Goal: Information Seeking & Learning: Find specific fact

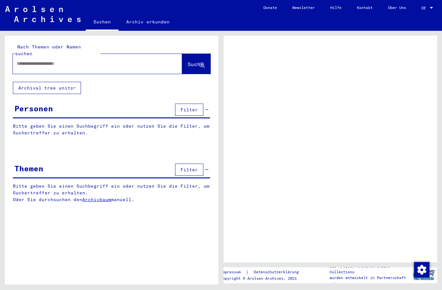
scroll to position [17, 0]
click at [44, 103] on div "Personen" at bounding box center [33, 109] width 39 height 12
click at [44, 102] on yv-its-grid-expansion-panel "Personen Filter Bitte geben Sie einen Suchbegriff ein oder nutzen Sie die Filte…" at bounding box center [112, 124] width 214 height 44
click at [189, 104] on button "Filter" at bounding box center [189, 110] width 28 height 12
click at [199, 104] on button "Filter" at bounding box center [189, 110] width 28 height 12
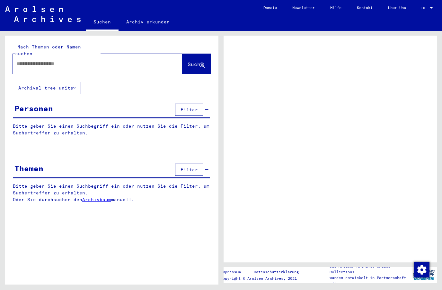
click at [191, 107] on span "Filter" at bounding box center [188, 110] width 17 height 6
click at [200, 104] on button "Filter" at bounding box center [189, 110] width 28 height 12
click at [192, 107] on span "Filter" at bounding box center [188, 110] width 17 height 6
click at [196, 107] on span "Filter" at bounding box center [188, 110] width 17 height 6
click at [31, 60] on input "text" at bounding box center [92, 63] width 150 height 7
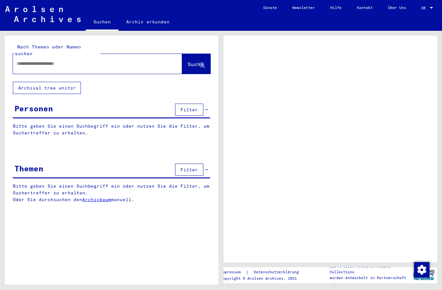
type input "*"
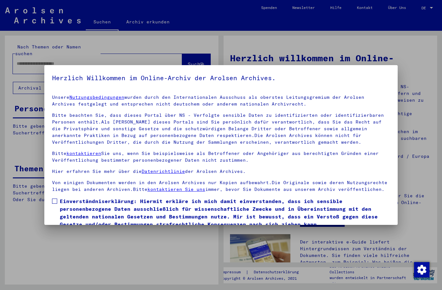
click at [151, 190] on link "kontaktieren Sie uns" at bounding box center [176, 190] width 58 height 6
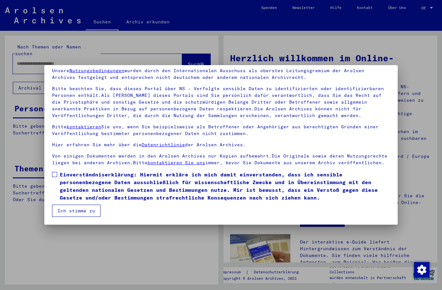
scroll to position [27, 0]
click at [64, 212] on button "Ich stimme zu" at bounding box center [76, 211] width 48 height 12
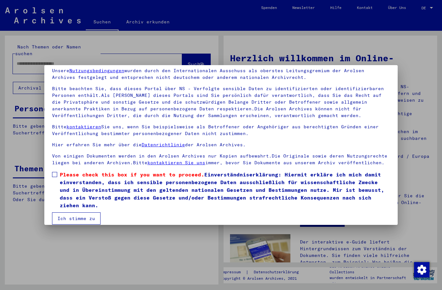
click at [49, 172] on mat-dialog-content "Unsere Nutzungsbedingungen wurden durch den Internationalen Ausschuss als obers…" at bounding box center [221, 144] width 354 height 162
click at [49, 176] on mat-dialog-content "Unsere Nutzungsbedingungen wurden durch den Internationalen Ausschuss als obers…" at bounding box center [221, 144] width 354 height 162
click at [61, 178] on span "Please check this box if you want to proceed. Einverständniserklärung: Hiermit …" at bounding box center [225, 190] width 330 height 39
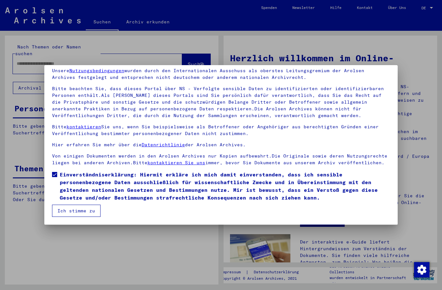
click at [73, 211] on button "Ich stimme zu" at bounding box center [76, 211] width 48 height 12
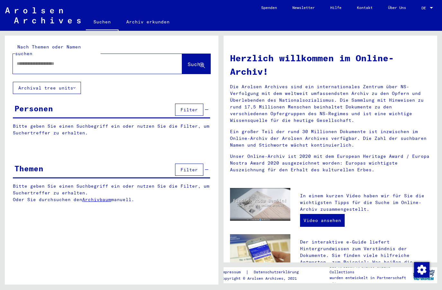
click at [61, 60] on input "text" at bounding box center [90, 63] width 146 height 7
type input "**********"
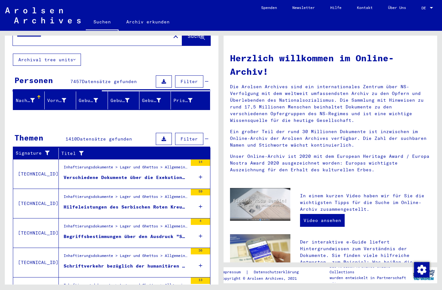
scroll to position [29, 0]
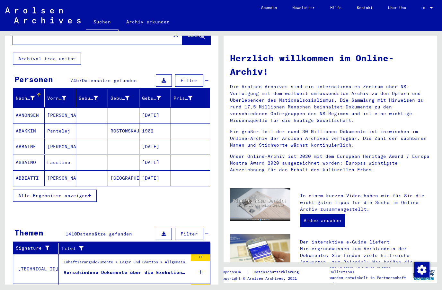
click at [95, 171] on mat-cell at bounding box center [91, 178] width 31 height 15
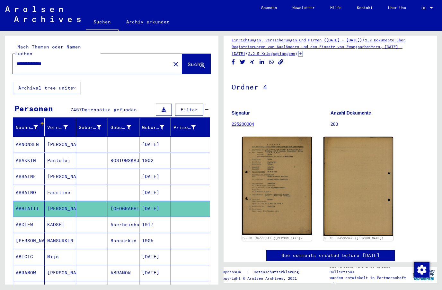
click at [23, 82] on button "Archival tree units" at bounding box center [47, 88] width 68 height 12
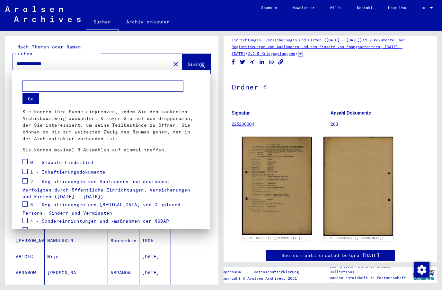
click at [30, 66] on div at bounding box center [221, 145] width 442 height 290
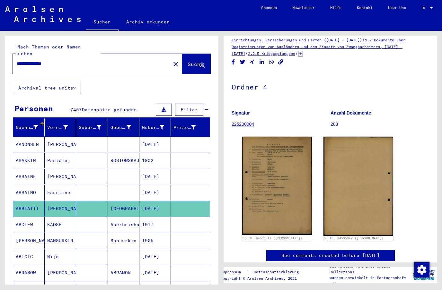
click at [172, 60] on mat-icon "close" at bounding box center [176, 64] width 8 height 8
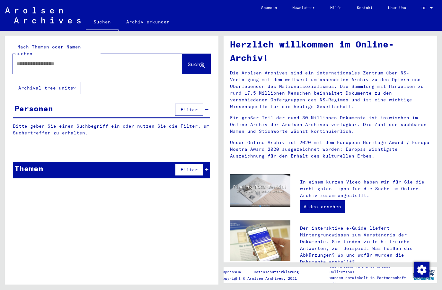
click at [153, 60] on input "text" at bounding box center [90, 63] width 146 height 7
type input "**********"
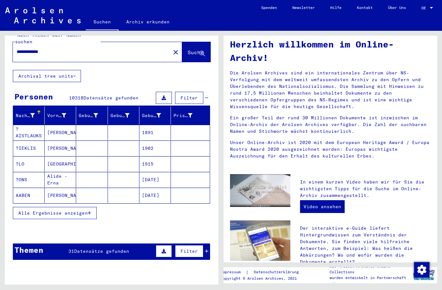
scroll to position [13, 0]
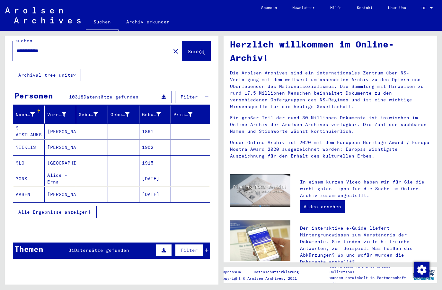
click at [40, 209] on span "Alle Ergebnisse anzeigen" at bounding box center [52, 212] width 69 height 6
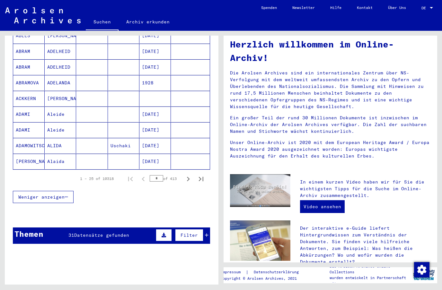
scroll to position [362, 0]
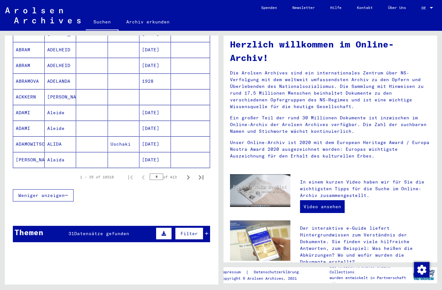
click at [139, 226] on div "Themen 31 Datensätze gefunden Filter" at bounding box center [111, 234] width 197 height 16
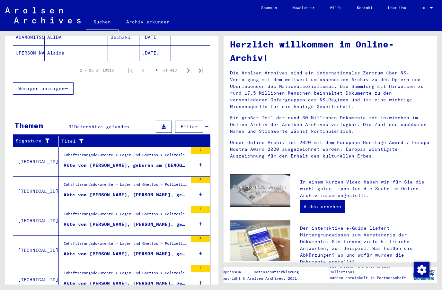
scroll to position [469, 0]
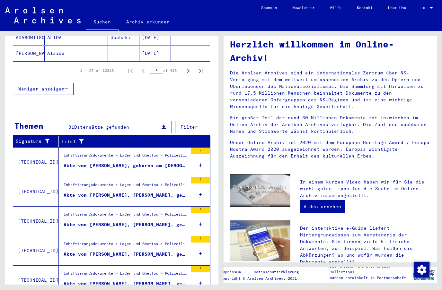
click at [91, 162] on div "Akte von [PERSON_NAME], geboren am [DEMOGRAPHIC_DATA]" at bounding box center [126, 165] width 124 height 7
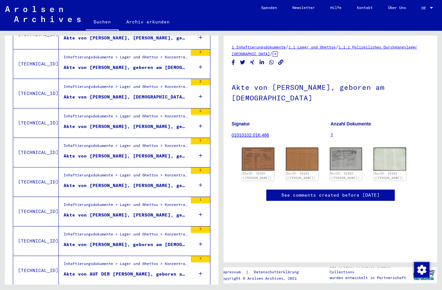
click at [97, 242] on div "Akte von [PERSON_NAME], geboren am [DEMOGRAPHIC_DATA]" at bounding box center [126, 245] width 124 height 7
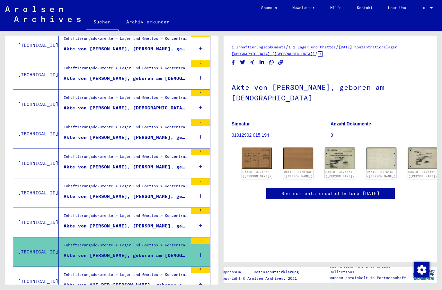
scroll to position [429, 0]
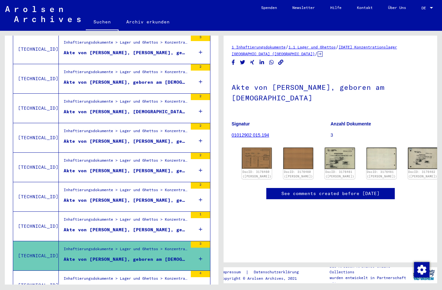
click at [80, 217] on div "Inhaftierungsdokumente > Lager und Ghettos > Konzentrationslager Mittelbau ([GE…" at bounding box center [126, 221] width 124 height 9
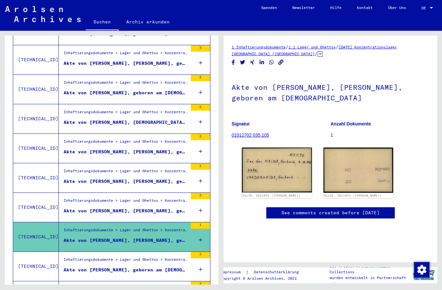
click at [90, 198] on div "Inhaftierungsdokumente > Lager und Ghettos > Konzentrationslager Herzogenbusch-…" at bounding box center [126, 202] width 124 height 9
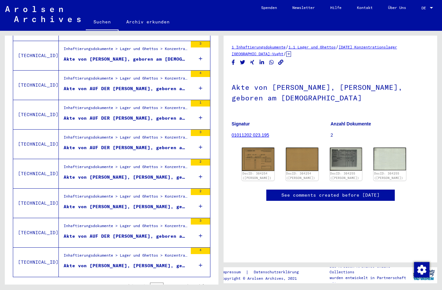
scroll to position [629, 0]
click at [155, 283] on input "*" at bounding box center [156, 286] width 13 height 6
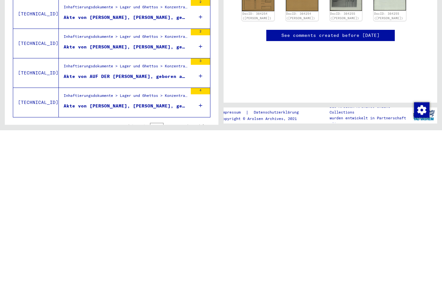
type input "*"
click at [163, 283] on input "*" at bounding box center [156, 286] width 13 height 6
type input "*"
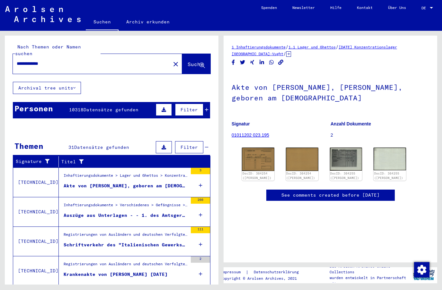
scroll to position [0, 0]
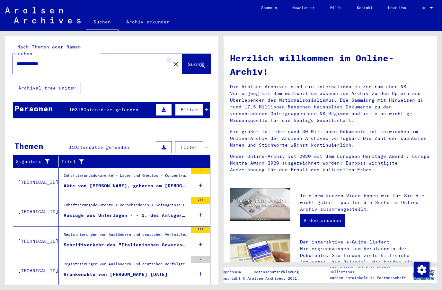
click at [172, 60] on mat-icon "close" at bounding box center [176, 64] width 8 height 8
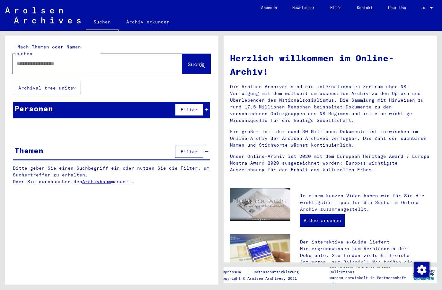
click at [255, 282] on p "Copyright © Arolsen Archives, 2021" at bounding box center [263, 279] width 86 height 6
click at [24, 286] on div "Nach Themen oder Namen suchen Suche Archival tree units Personen Filter Bitte g…" at bounding box center [112, 163] width 214 height 254
click at [55, 82] on button "Archival tree units" at bounding box center [47, 88] width 68 height 12
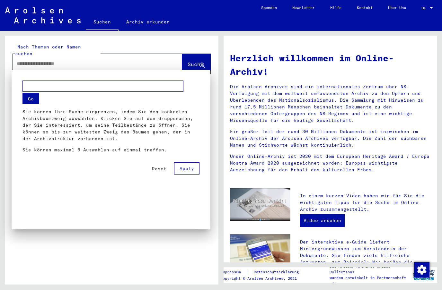
click at [48, 63] on div at bounding box center [221, 145] width 442 height 290
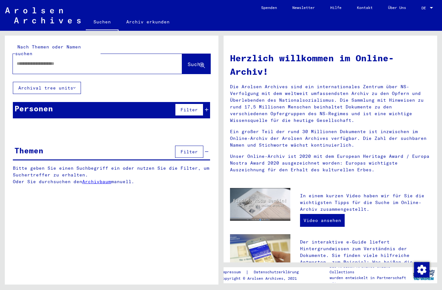
click at [34, 60] on input "text" at bounding box center [90, 63] width 146 height 7
type input "**********"
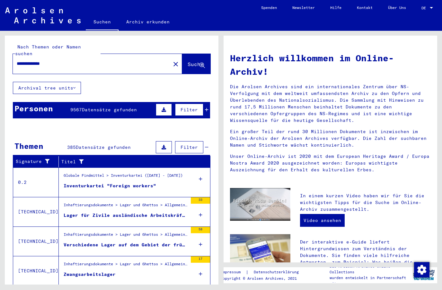
click at [74, 183] on div "Inventurkartei "Foreign workers"" at bounding box center [110, 186] width 92 height 7
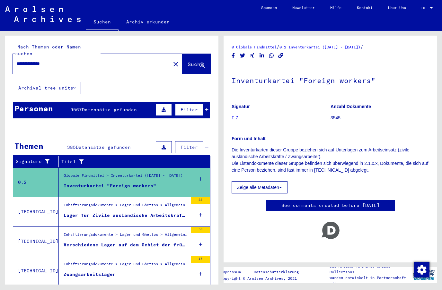
click at [82, 212] on div "Lager für Zivile ausländische Arbeitskräfte (Zwangsarbeiter) in [GEOGRAPHIC_DAT…" at bounding box center [126, 215] width 124 height 7
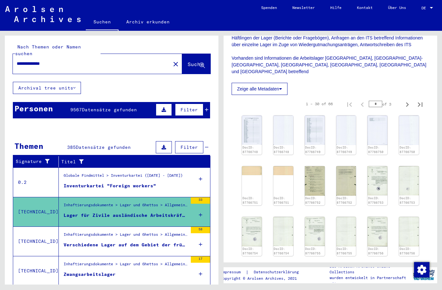
scroll to position [152, 0]
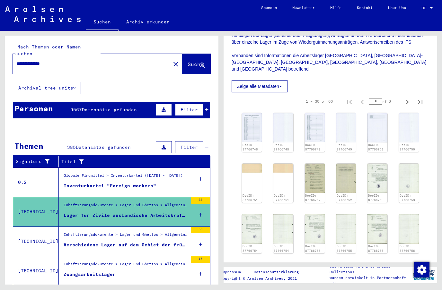
click at [81, 242] on figure "Verschiedene Lager auf dem Gebiet der früheren [GEOGRAPHIC_DATA]" at bounding box center [126, 247] width 124 height 10
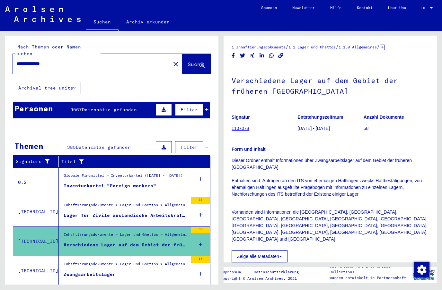
click at [75, 102] on div "Personen 9567 Datensätze gefunden Filter" at bounding box center [111, 110] width 197 height 16
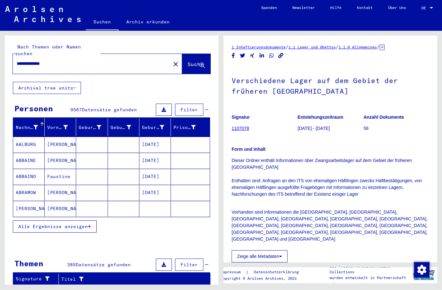
click at [52, 224] on span "Alle Ergebnisse anzeigen" at bounding box center [52, 227] width 69 height 6
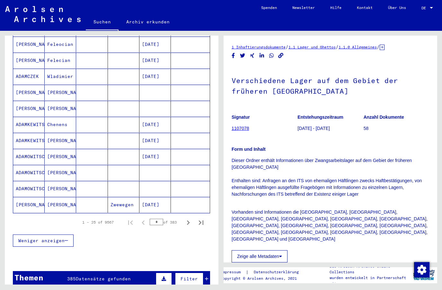
scroll to position [327, 0]
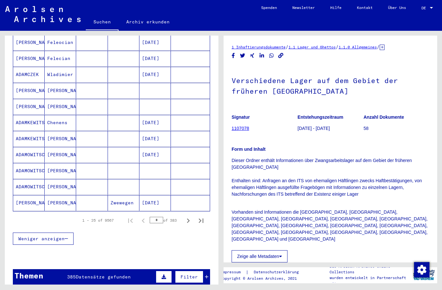
click at [28, 236] on span "Weniger anzeigen" at bounding box center [41, 239] width 46 height 6
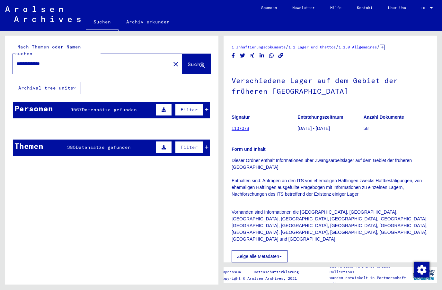
scroll to position [0, 0]
click at [60, 102] on div "Personen 9567 Datensätze gefunden Filter" at bounding box center [111, 110] width 197 height 16
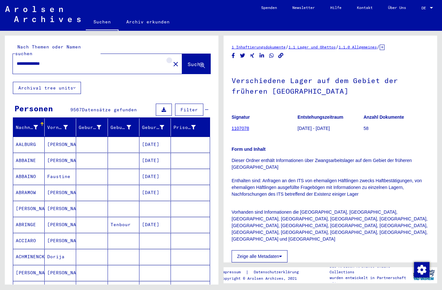
click at [172, 60] on mat-icon "close" at bounding box center [176, 64] width 8 height 8
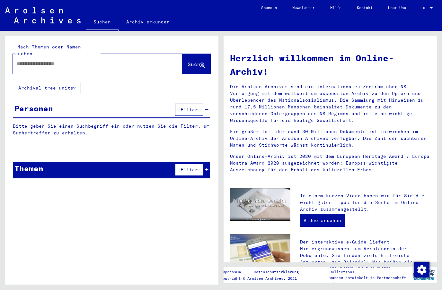
click at [55, 60] on input "text" at bounding box center [90, 63] width 146 height 7
type input "**********"
click at [190, 61] on span "Suche" at bounding box center [196, 64] width 16 height 6
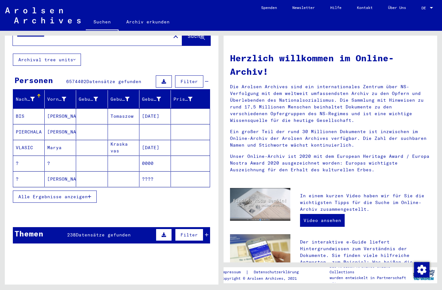
scroll to position [15, 0]
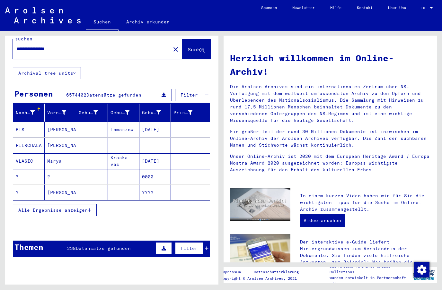
click at [172, 46] on mat-icon "close" at bounding box center [176, 50] width 8 height 8
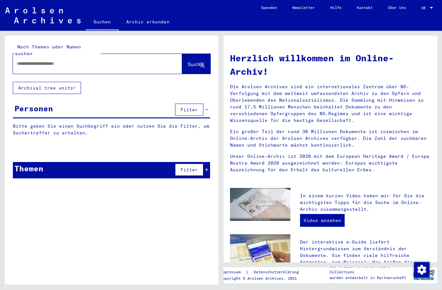
click at [138, 60] on input "text" at bounding box center [90, 63] width 146 height 7
type input "**********"
click at [45, 82] on button "Archival tree units" at bounding box center [47, 88] width 68 height 12
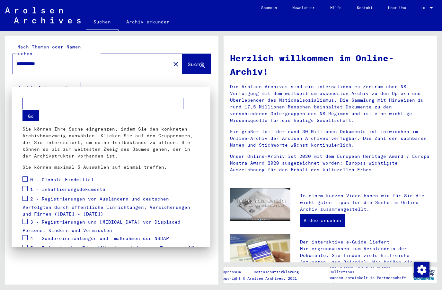
click at [43, 81] on div at bounding box center [221, 145] width 442 height 290
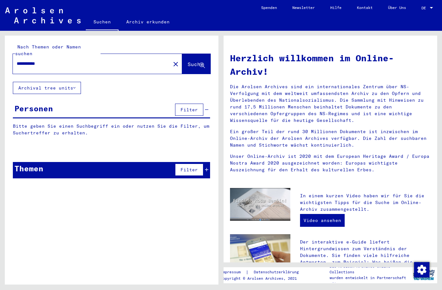
click at [202, 63] on icon at bounding box center [201, 65] width 5 height 5
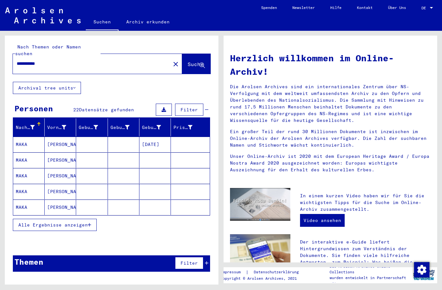
click at [91, 223] on icon "button" at bounding box center [90, 225] width 4 height 4
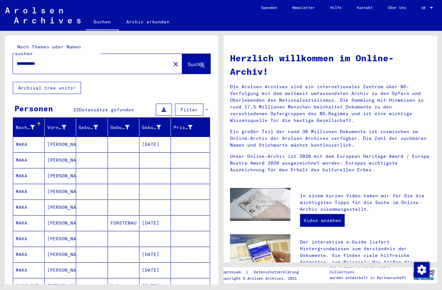
click at [169, 63] on button "close" at bounding box center [175, 63] width 13 height 13
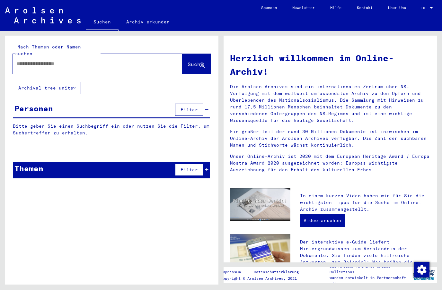
click at [147, 60] on input "text" at bounding box center [90, 63] width 146 height 7
type input "**********"
click at [198, 61] on span "Suche" at bounding box center [196, 64] width 16 height 6
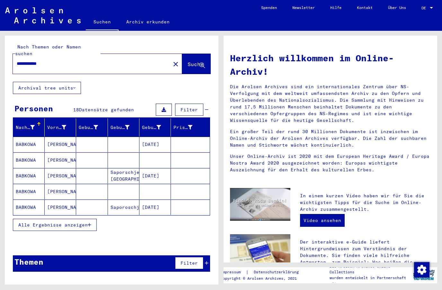
click at [28, 143] on mat-cell "BABKOWA" at bounding box center [28, 144] width 31 height 15
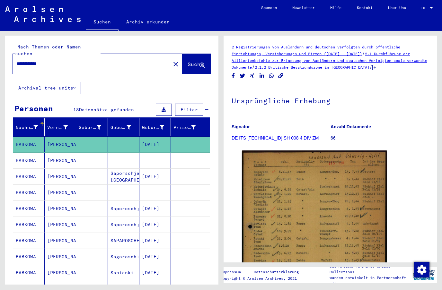
click at [287, 139] on link "DE ITS [TECHNICAL_ID] SH 008 4 DIV ZM" at bounding box center [275, 138] width 87 height 5
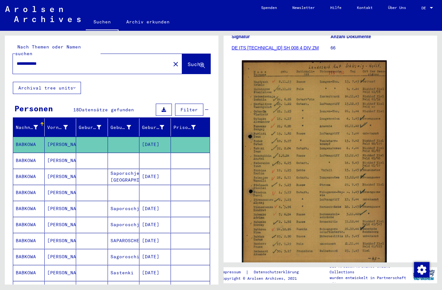
scroll to position [89, 0]
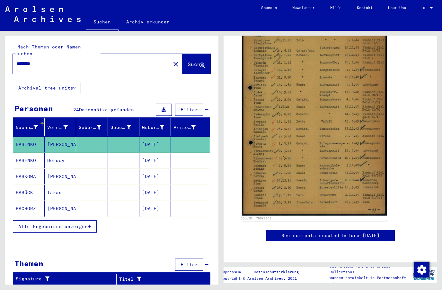
scroll to position [221, 0]
type input "**********"
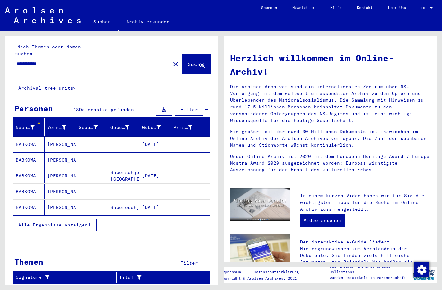
click at [27, 137] on mat-cell "BABKOWA" at bounding box center [28, 144] width 31 height 15
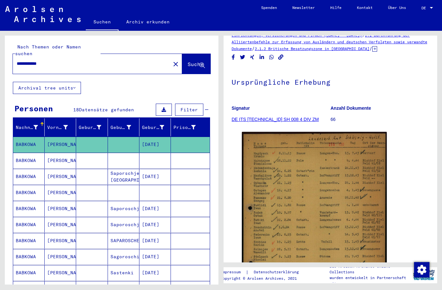
scroll to position [28, 0]
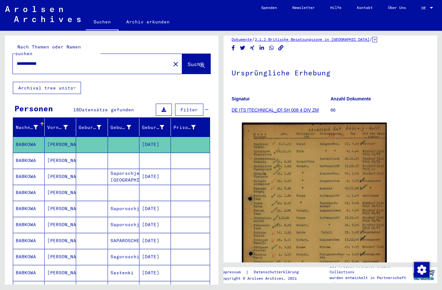
click at [285, 113] on link "DE ITS [TECHNICAL_ID] SH 008 4 DIV ZM" at bounding box center [275, 110] width 87 height 5
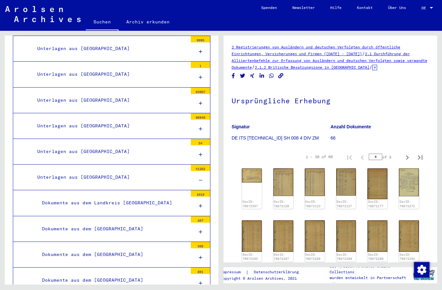
scroll to position [307, 0]
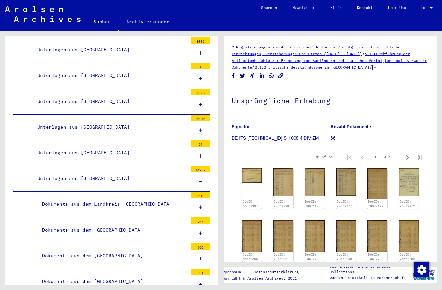
click at [61, 198] on div "Dokumente aus dem Landkreis [GEOGRAPHIC_DATA]" at bounding box center [112, 204] width 150 height 13
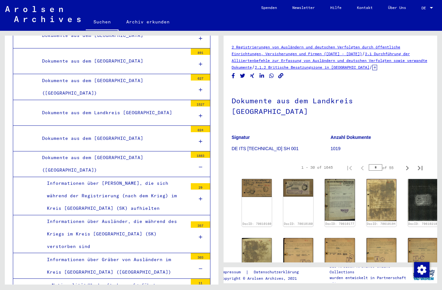
scroll to position [721, 0]
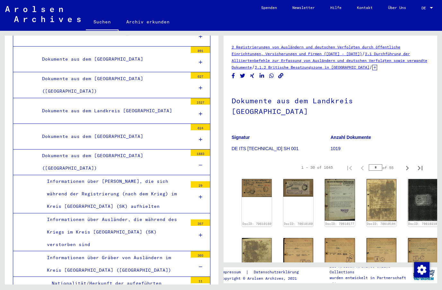
click at [64, 150] on div "Dokumente aus dem [GEOGRAPHIC_DATA] ([GEOGRAPHIC_DATA])" at bounding box center [112, 162] width 150 height 25
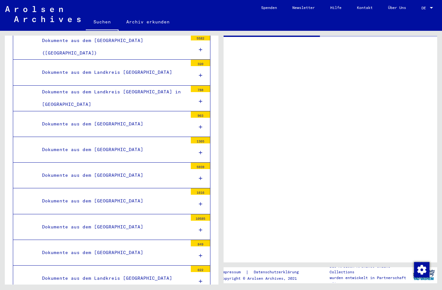
scroll to position [878, 0]
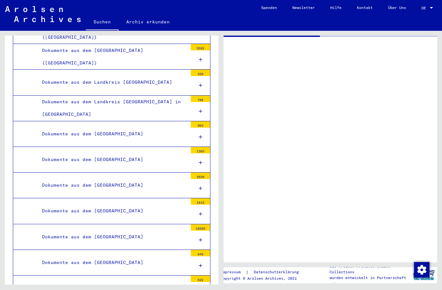
click at [60, 154] on div "Dokumente aus dem [GEOGRAPHIC_DATA]" at bounding box center [112, 160] width 150 height 13
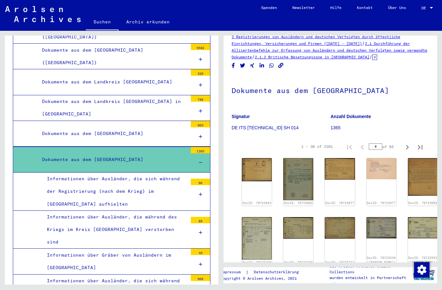
scroll to position [14, 0]
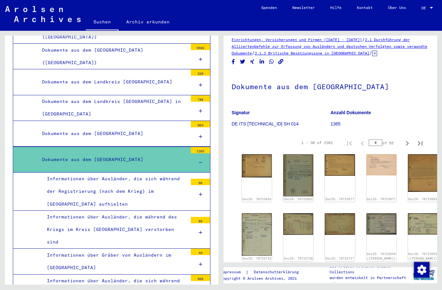
click at [243, 165] on img at bounding box center [257, 165] width 30 height 23
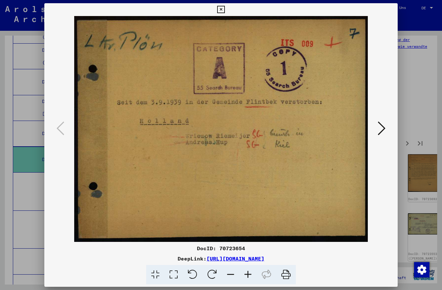
click at [382, 131] on icon at bounding box center [382, 128] width 8 height 15
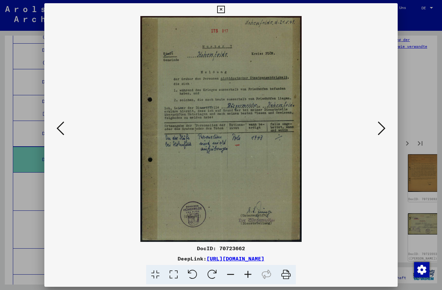
click at [377, 129] on button at bounding box center [382, 129] width 12 height 18
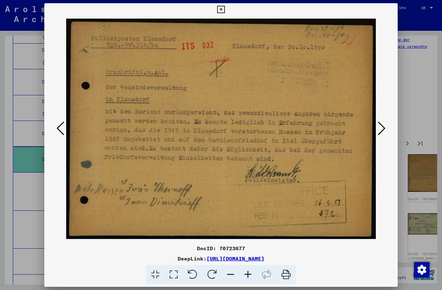
click at [382, 125] on icon at bounding box center [382, 128] width 8 height 15
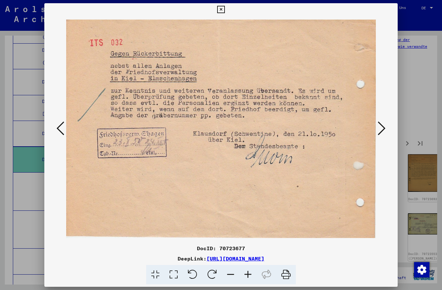
click at [382, 125] on icon at bounding box center [382, 128] width 8 height 15
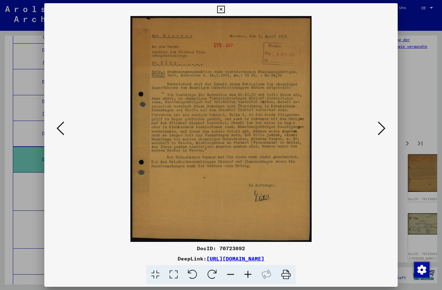
click at [55, 134] on button at bounding box center [61, 129] width 12 height 18
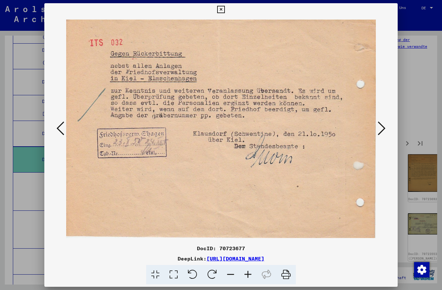
click at [384, 124] on icon at bounding box center [382, 128] width 8 height 15
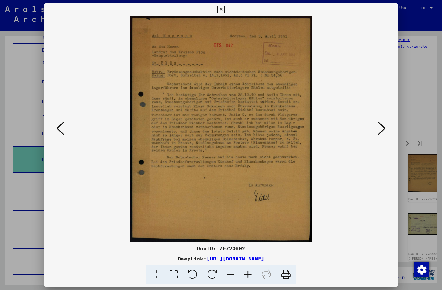
click at [382, 124] on icon at bounding box center [382, 128] width 8 height 15
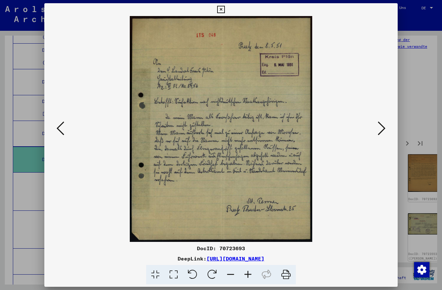
click at [381, 127] on icon at bounding box center [382, 128] width 8 height 15
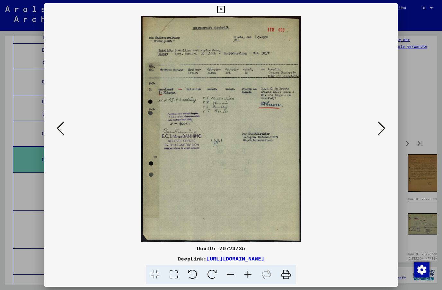
click at [381, 127] on icon at bounding box center [382, 128] width 8 height 15
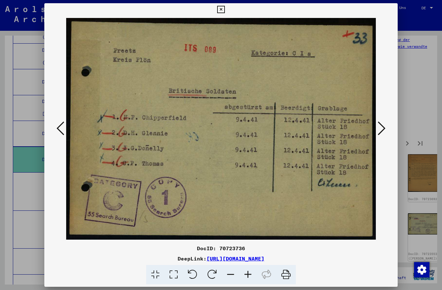
click at [380, 128] on icon at bounding box center [382, 128] width 8 height 15
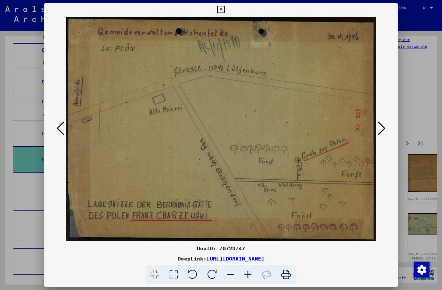
click at [419, 118] on div at bounding box center [221, 145] width 442 height 290
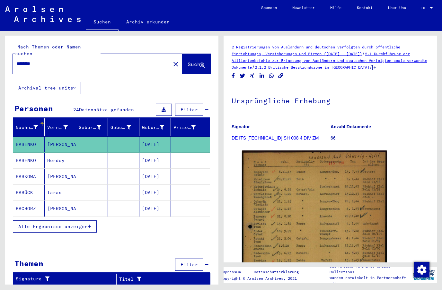
click at [90, 221] on button "Alle Ergebnisse anzeigen" at bounding box center [55, 227] width 84 height 12
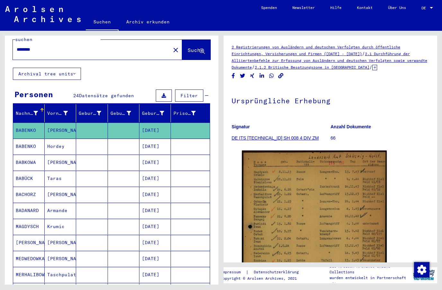
scroll to position [14, 0]
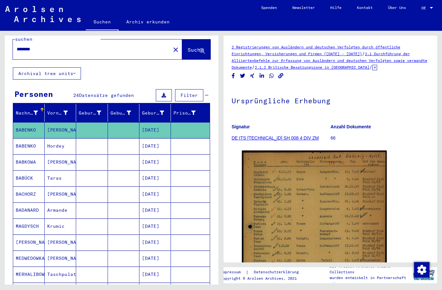
click at [169, 47] on button "close" at bounding box center [175, 49] width 13 height 13
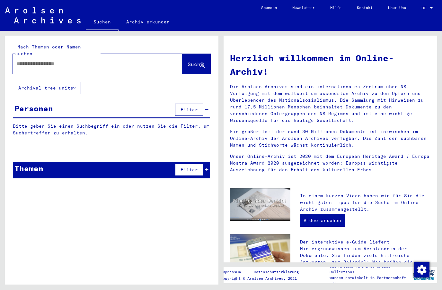
click at [115, 60] on input "text" at bounding box center [90, 63] width 146 height 7
type input "*"
click at [204, 63] on icon at bounding box center [201, 65] width 5 height 5
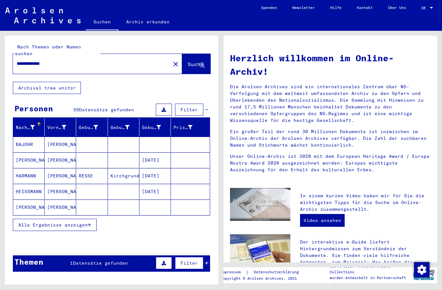
click at [30, 222] on span "Alle Ergebnisse anzeigen" at bounding box center [52, 225] width 69 height 6
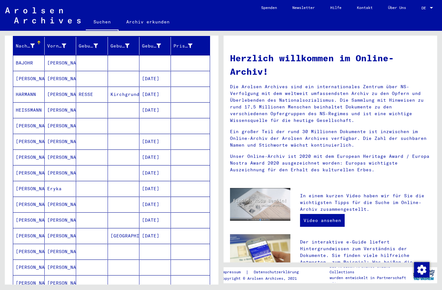
scroll to position [86, 0]
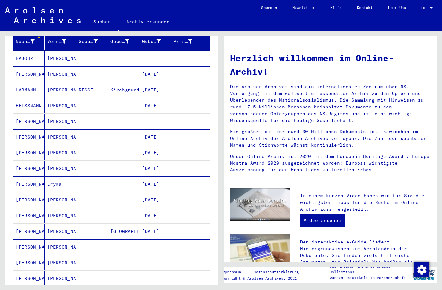
click at [25, 208] on mat-cell "[PERSON_NAME]" at bounding box center [28, 215] width 31 height 15
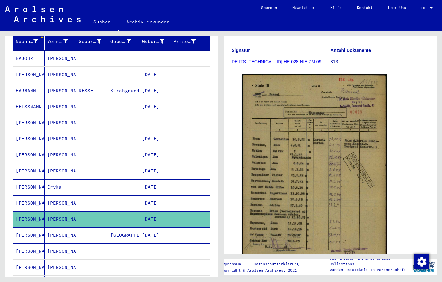
click at [34, 227] on mat-cell "[PERSON_NAME]" at bounding box center [28, 235] width 31 height 16
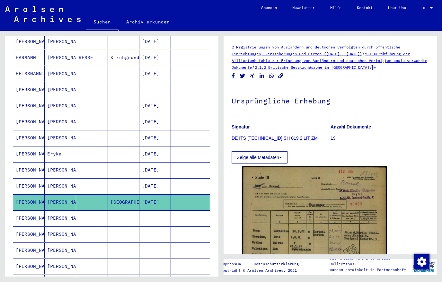
scroll to position [127, 0]
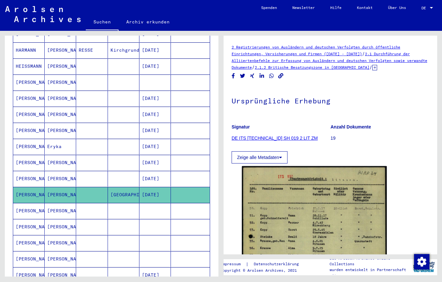
click at [30, 203] on mat-cell "[PERSON_NAME]" at bounding box center [28, 211] width 31 height 16
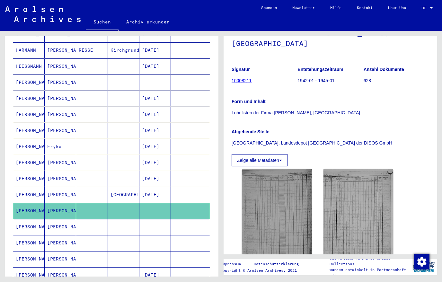
scroll to position [70, 0]
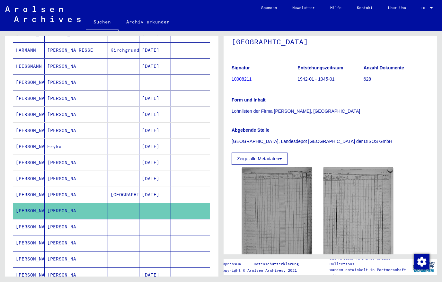
click at [29, 219] on mat-cell "[PERSON_NAME]" at bounding box center [28, 227] width 31 height 16
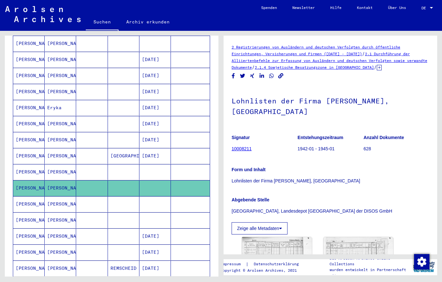
scroll to position [17, 0]
click at [26, 196] on mat-cell "[PERSON_NAME]" at bounding box center [28, 204] width 31 height 16
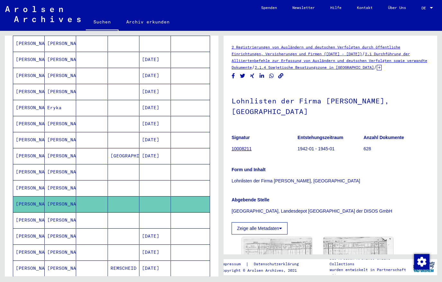
click at [22, 212] on mat-cell "[PERSON_NAME]" at bounding box center [28, 220] width 31 height 16
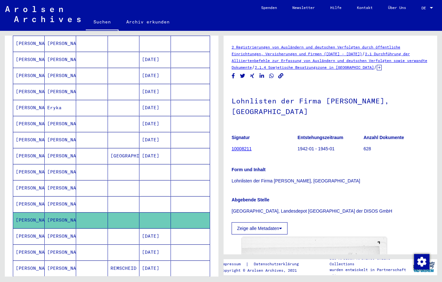
click at [24, 228] on mat-cell "[PERSON_NAME]" at bounding box center [28, 236] width 31 height 16
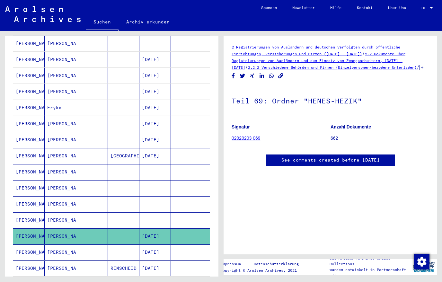
click at [24, 212] on mat-cell "[PERSON_NAME]" at bounding box center [28, 220] width 31 height 16
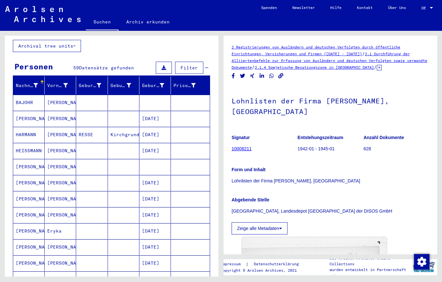
scroll to position [42, 0]
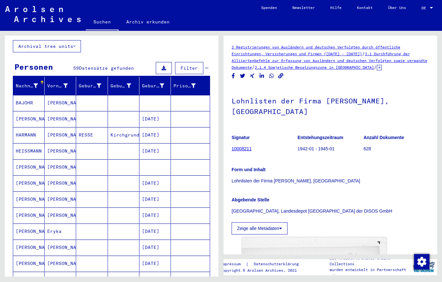
click at [96, 191] on mat-cell at bounding box center [91, 199] width 31 height 16
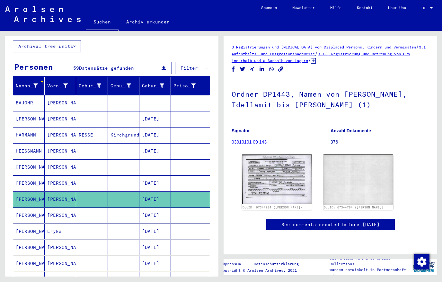
click at [292, 170] on img at bounding box center [277, 179] width 70 height 50
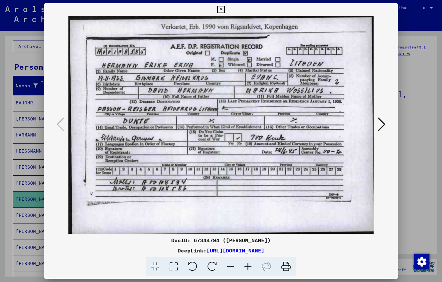
click at [418, 173] on div at bounding box center [221, 141] width 442 height 282
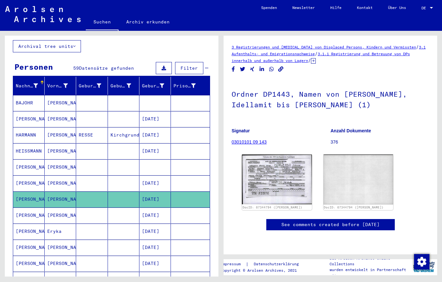
click at [48, 175] on mat-cell "[PERSON_NAME]" at bounding box center [60, 183] width 31 height 16
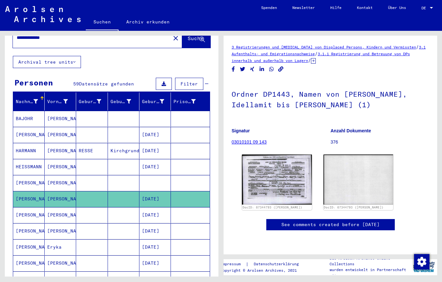
scroll to position [9, 0]
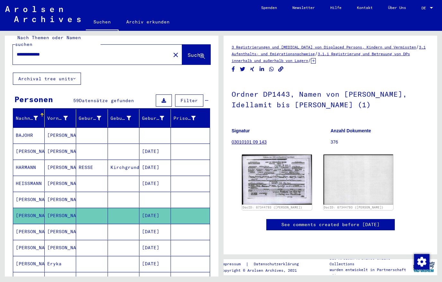
click at [42, 224] on mat-cell "[PERSON_NAME]" at bounding box center [28, 232] width 31 height 16
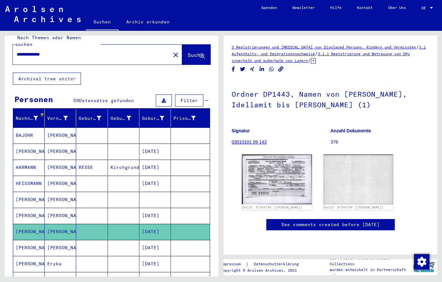
click at [371, 171] on img at bounding box center [358, 179] width 70 height 50
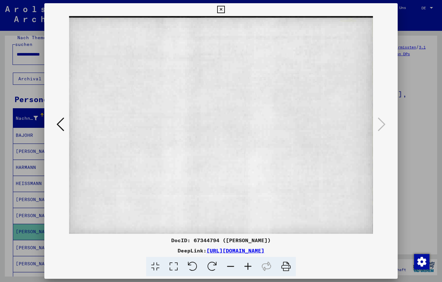
scroll to position [14, 0]
click at [410, 176] on div at bounding box center [221, 141] width 442 height 282
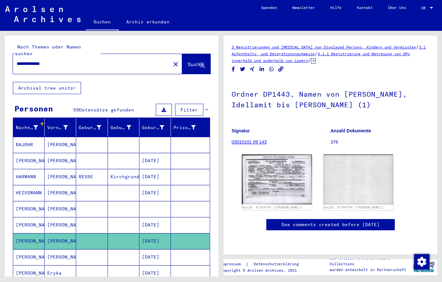
scroll to position [0, 0]
click at [56, 60] on input "**********" at bounding box center [92, 63] width 150 height 7
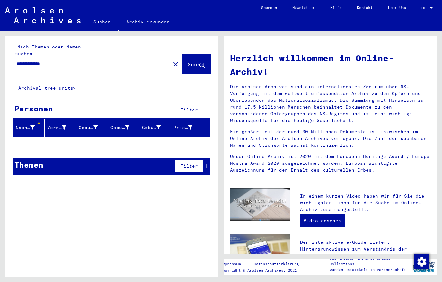
click at [68, 44] on mat-label "Nach Themen oder Namen suchen" at bounding box center [48, 50] width 66 height 13
click at [55, 60] on input "**********" at bounding box center [90, 63] width 146 height 7
type input "*"
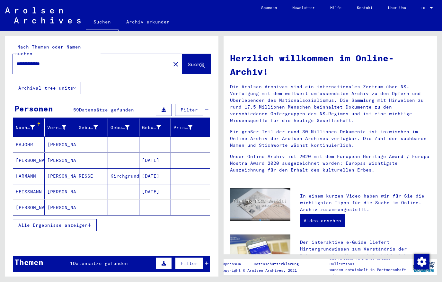
click at [45, 60] on input "**********" at bounding box center [90, 63] width 146 height 7
type input "**********"
click at [56, 222] on span "Alle Ergebnisse anzeigen" at bounding box center [52, 225] width 69 height 6
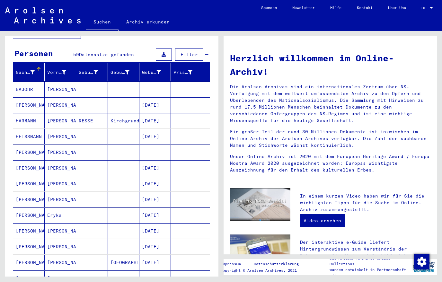
scroll to position [58, 0]
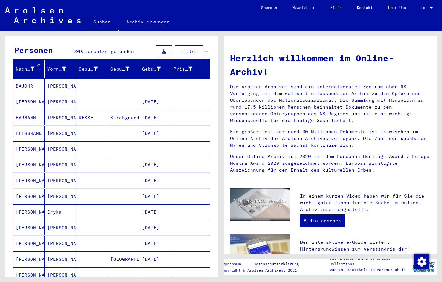
click at [30, 173] on mat-cell "[PERSON_NAME]" at bounding box center [28, 180] width 31 height 15
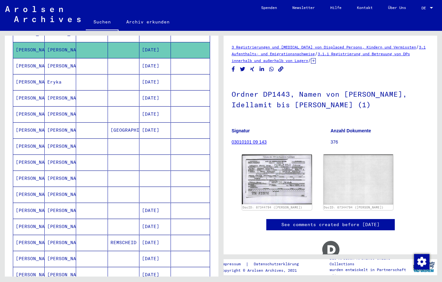
scroll to position [195, 0]
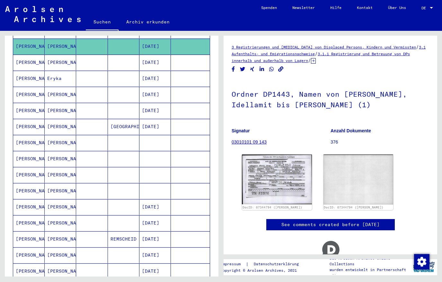
click at [29, 135] on mat-cell "[PERSON_NAME]" at bounding box center [28, 143] width 31 height 16
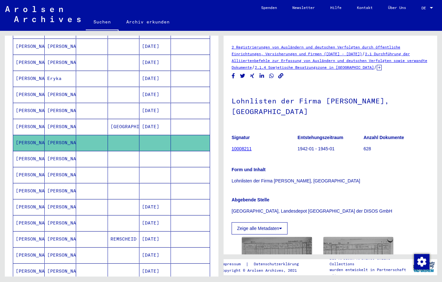
click at [29, 151] on mat-cell "[PERSON_NAME]" at bounding box center [28, 159] width 31 height 16
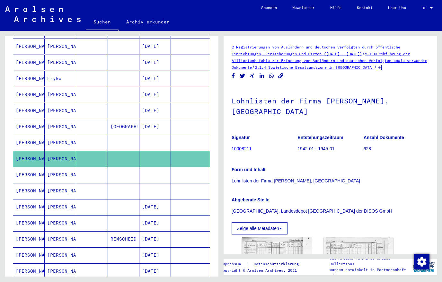
click at [28, 167] on mat-cell "[PERSON_NAME]" at bounding box center [28, 175] width 31 height 16
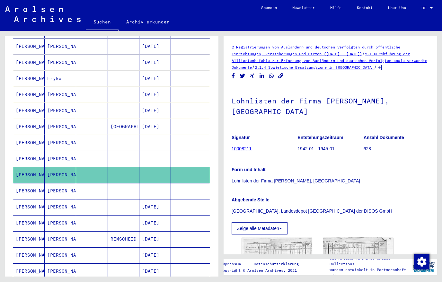
click at [29, 183] on mat-cell "[PERSON_NAME]" at bounding box center [28, 191] width 31 height 16
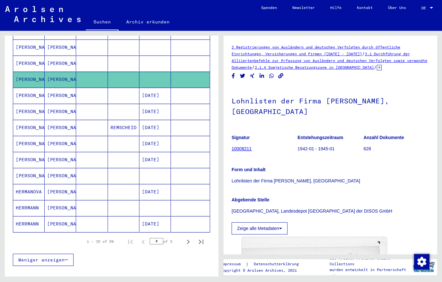
click at [24, 152] on mat-cell "[PERSON_NAME]" at bounding box center [28, 160] width 31 height 16
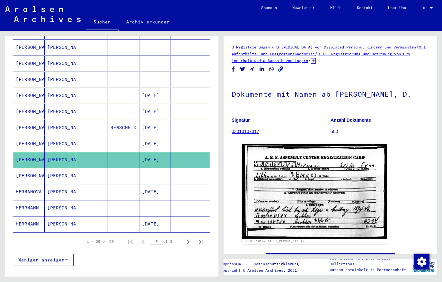
click at [23, 168] on mat-cell "[PERSON_NAME]" at bounding box center [28, 176] width 31 height 16
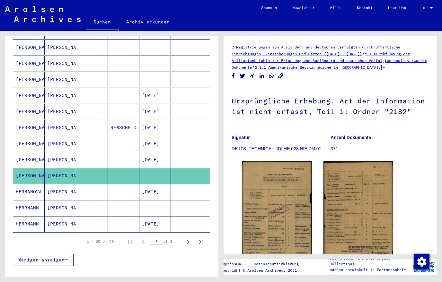
click at [24, 184] on mat-cell "HERMANOVA" at bounding box center [28, 192] width 31 height 16
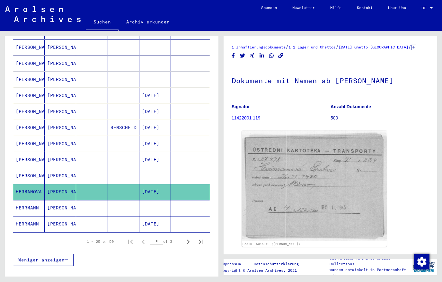
click at [24, 200] on mat-cell "HERRMANN" at bounding box center [28, 208] width 31 height 16
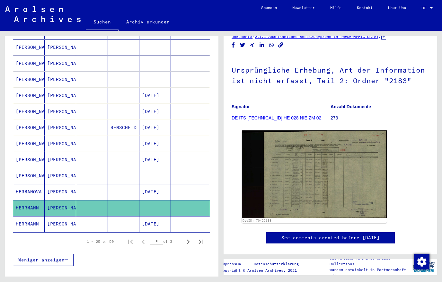
scroll to position [31, 0]
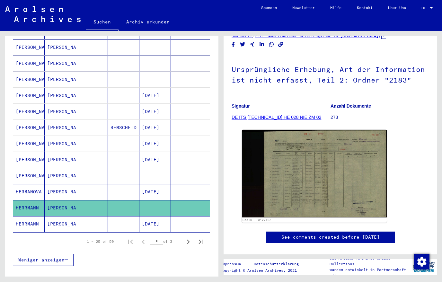
click at [29, 216] on mat-cell "HERRMANN" at bounding box center [28, 224] width 31 height 16
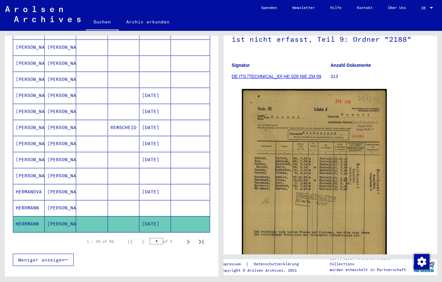
scroll to position [74, 0]
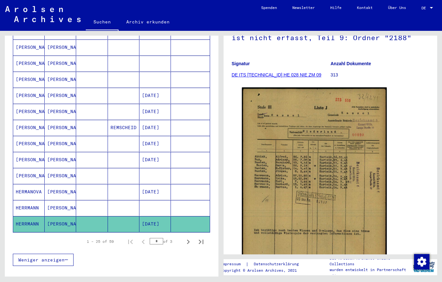
click at [29, 200] on mat-cell "HERRMANN" at bounding box center [28, 208] width 31 height 16
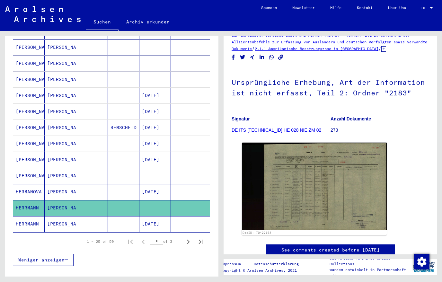
click at [187, 237] on icon "Next page" at bounding box center [188, 241] width 9 height 9
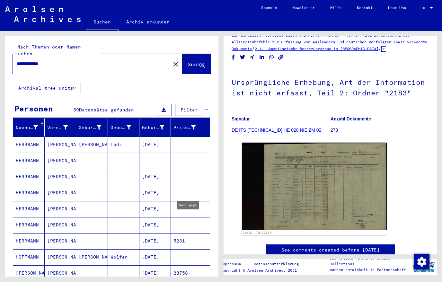
scroll to position [8, 0]
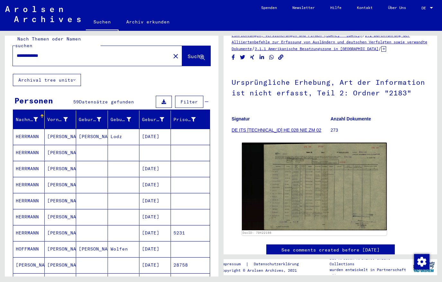
click at [29, 145] on mat-cell "HERRMANN" at bounding box center [28, 153] width 31 height 16
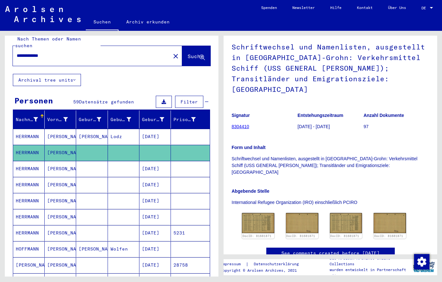
scroll to position [42, 0]
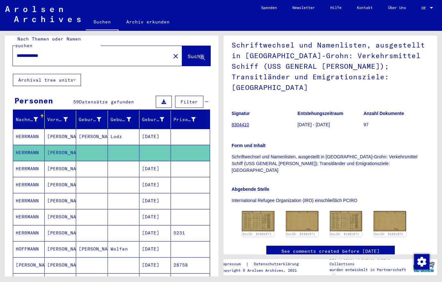
click at [29, 161] on mat-cell "HERRMANN" at bounding box center [28, 169] width 31 height 16
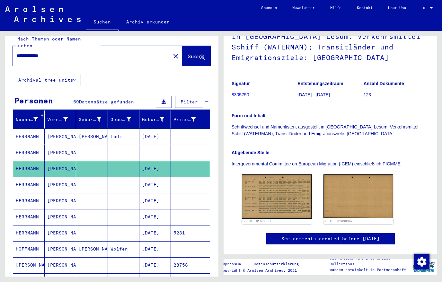
scroll to position [66, 0]
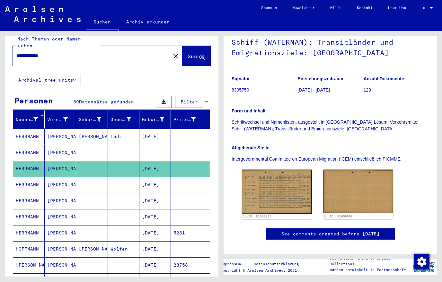
click at [283, 184] on img at bounding box center [277, 192] width 70 height 44
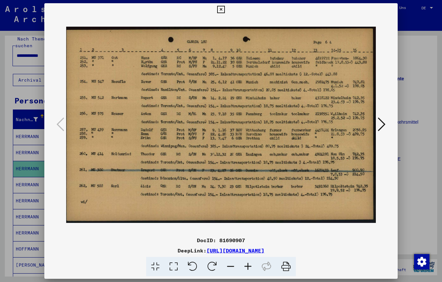
click at [404, 172] on div at bounding box center [221, 141] width 442 height 282
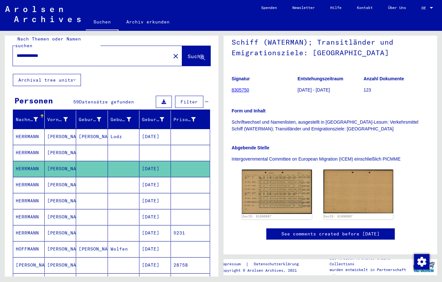
click at [22, 177] on mat-cell "HERRMANN" at bounding box center [28, 185] width 31 height 16
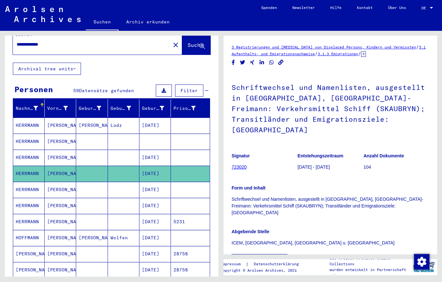
scroll to position [21, 0]
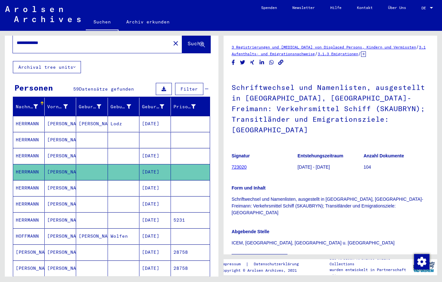
click at [37, 196] on mat-cell "HERRMANN" at bounding box center [28, 204] width 31 height 16
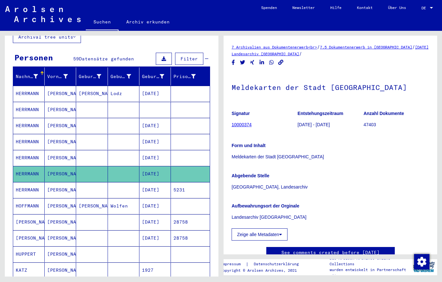
scroll to position [52, 0]
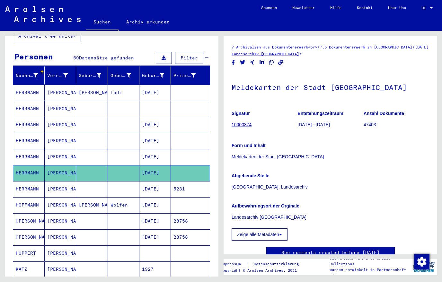
click at [18, 181] on mat-cell "HERRMANN" at bounding box center [28, 189] width 31 height 16
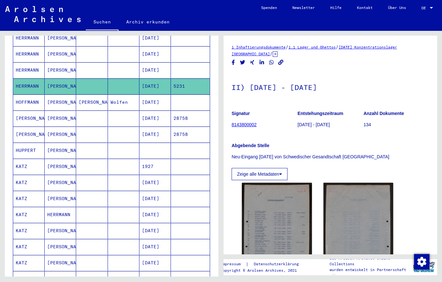
scroll to position [163, 0]
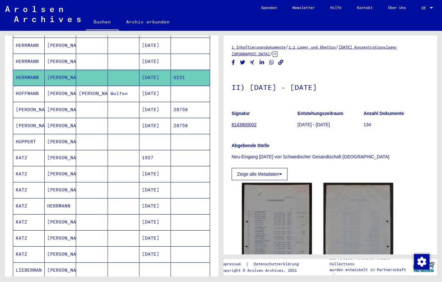
click at [19, 166] on mat-cell "KATZ" at bounding box center [28, 174] width 31 height 16
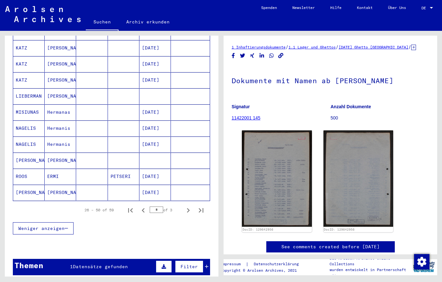
click at [193, 204] on button "Next page" at bounding box center [188, 210] width 13 height 13
type input "*"
